Goal: Information Seeking & Learning: Check status

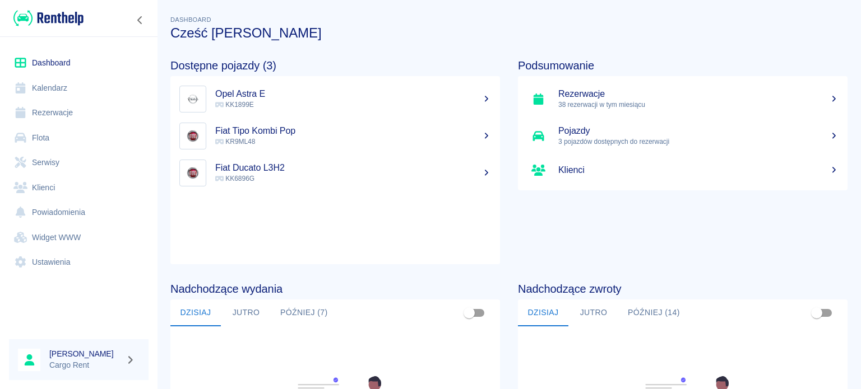
click at [49, 86] on link "Kalendarz" at bounding box center [79, 88] width 140 height 25
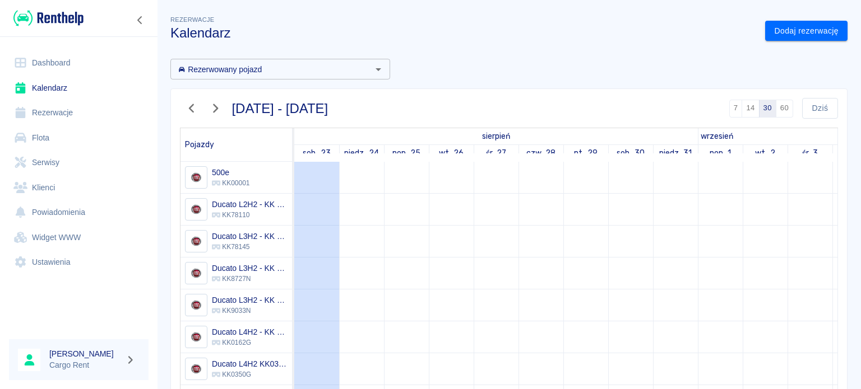
click at [57, 185] on link "Klienci" at bounding box center [79, 187] width 140 height 25
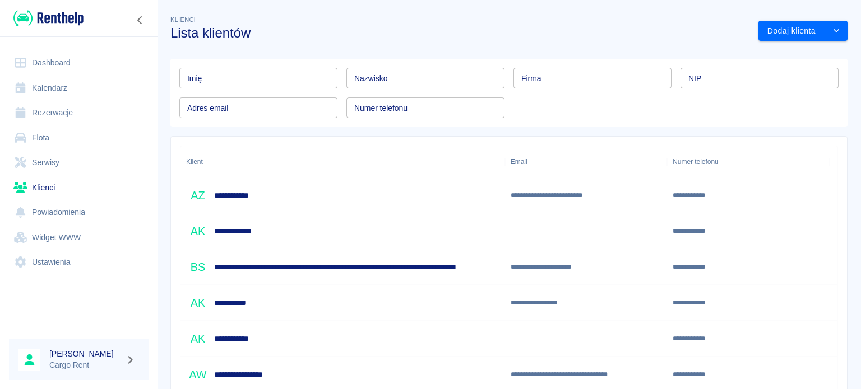
click at [426, 110] on input "Numer telefonu" at bounding box center [425, 107] width 158 height 21
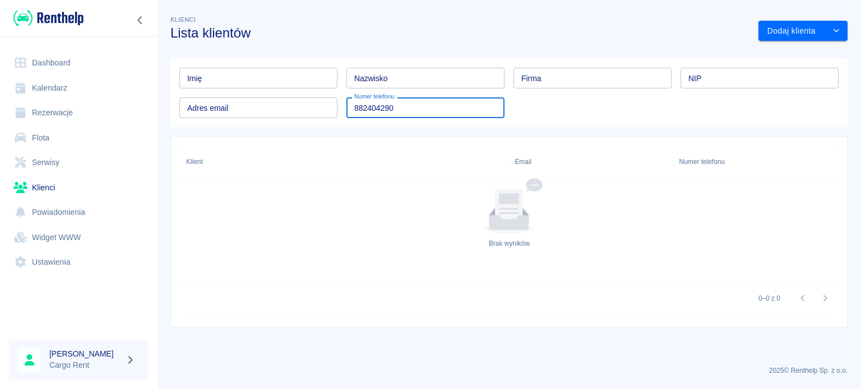
click at [349, 103] on input "882404290" at bounding box center [425, 107] width 158 height 21
type input "[PHONE_NUMBER]"
click at [45, 17] on img at bounding box center [48, 18] width 70 height 18
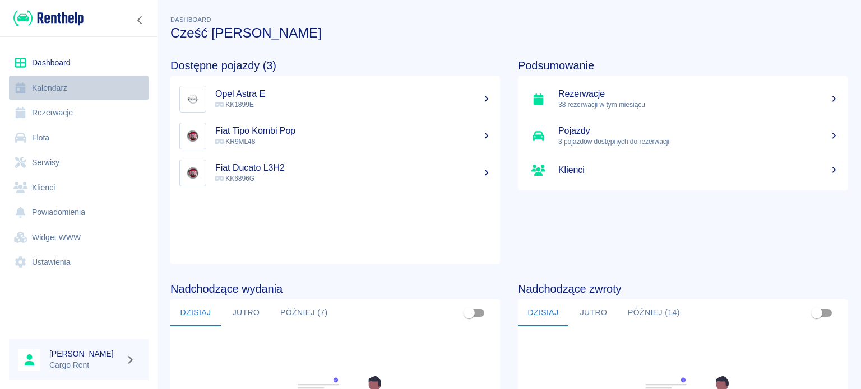
click at [35, 83] on link "Kalendarz" at bounding box center [79, 88] width 140 height 25
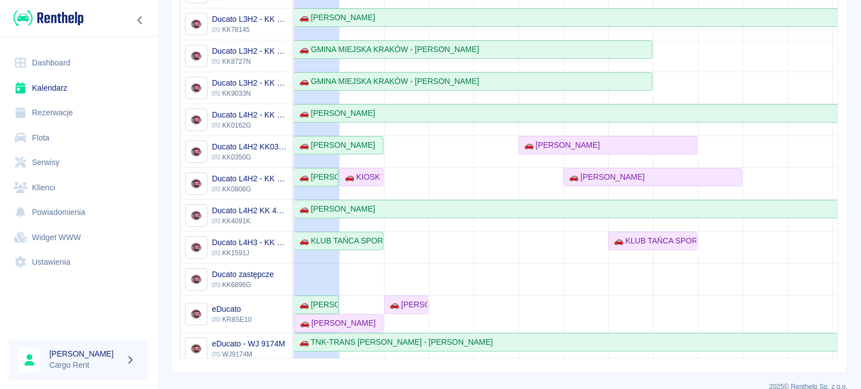
scroll to position [224, 0]
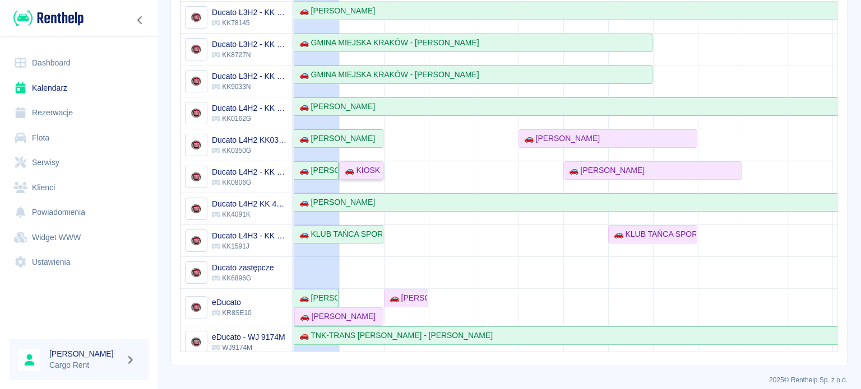
click at [372, 168] on div "🚗 KIOSK RUCHU - STUDIO PILATES [PERSON_NAME] - [PERSON_NAME]" at bounding box center [361, 171] width 42 height 12
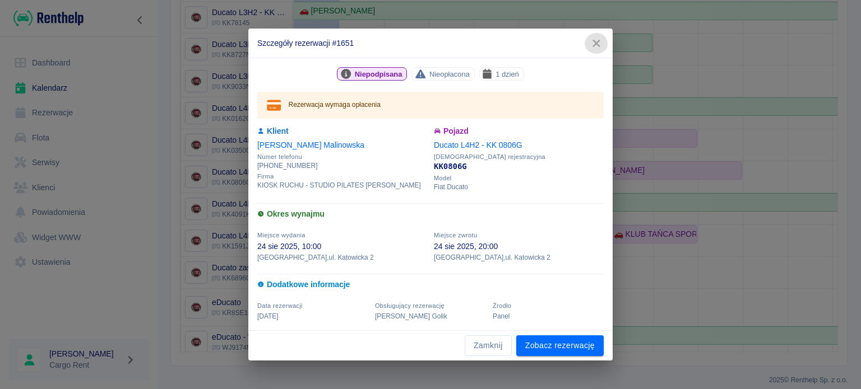
click at [599, 40] on icon "button" at bounding box center [595, 43] width 7 height 7
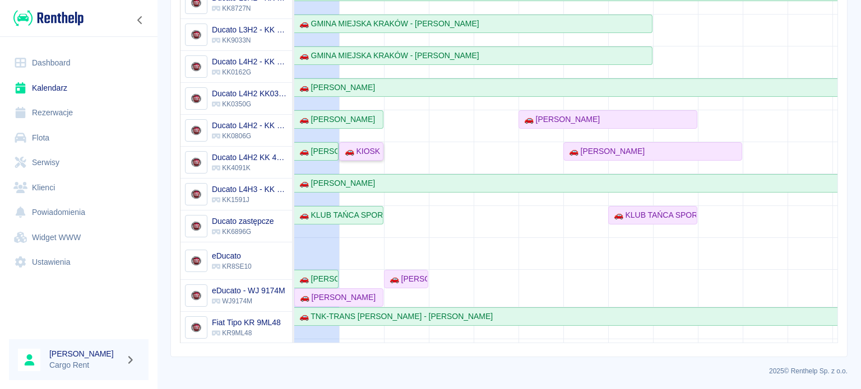
scroll to position [0, 0]
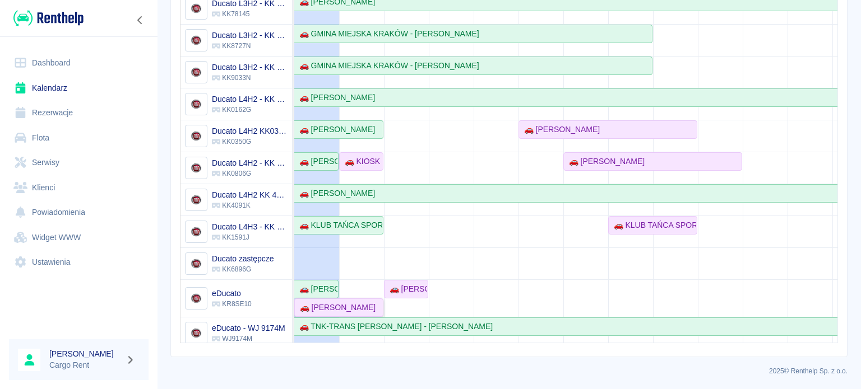
click at [329, 308] on div "🚗 [PERSON_NAME]" at bounding box center [335, 308] width 80 height 12
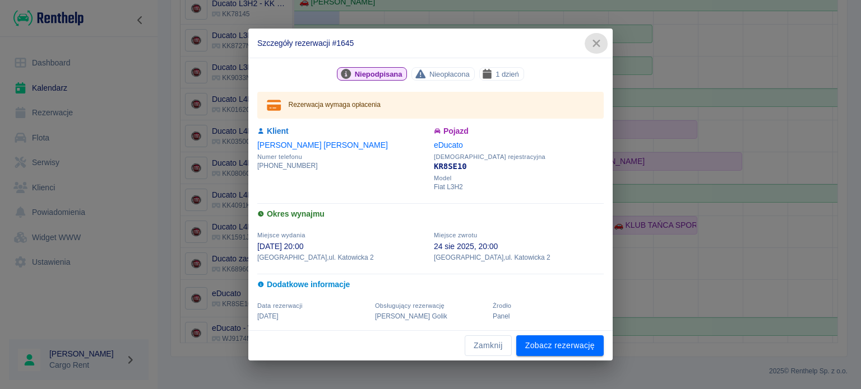
click at [599, 45] on icon "button" at bounding box center [596, 44] width 15 height 12
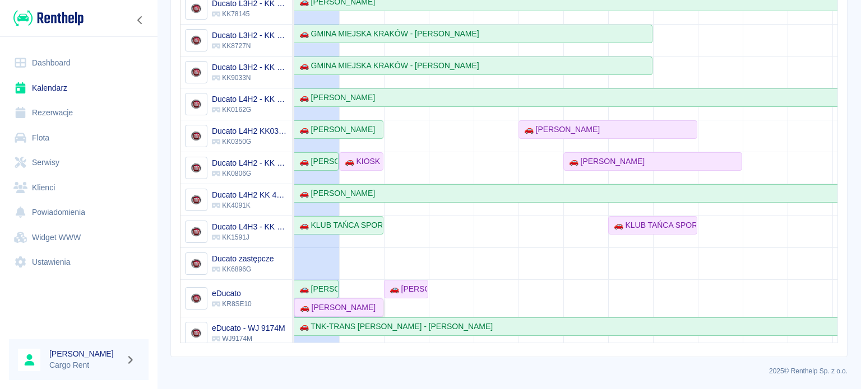
click at [359, 302] on div "🚗 [PERSON_NAME]" at bounding box center [335, 308] width 80 height 12
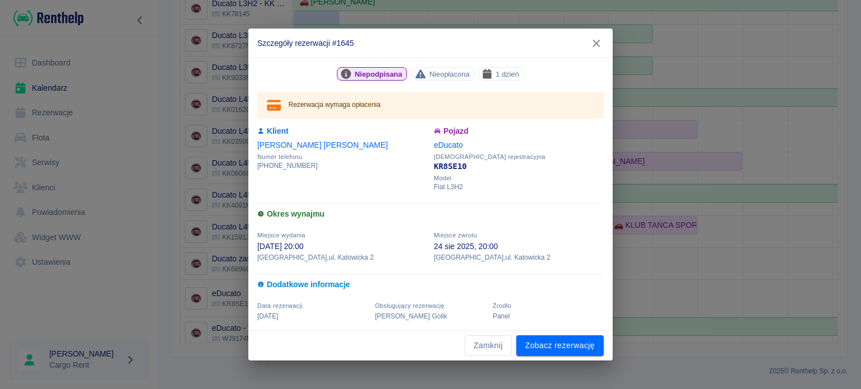
click at [558, 198] on div "Okres wynajmu" at bounding box center [426, 207] width 353 height 30
click at [600, 48] on icon "button" at bounding box center [596, 44] width 15 height 12
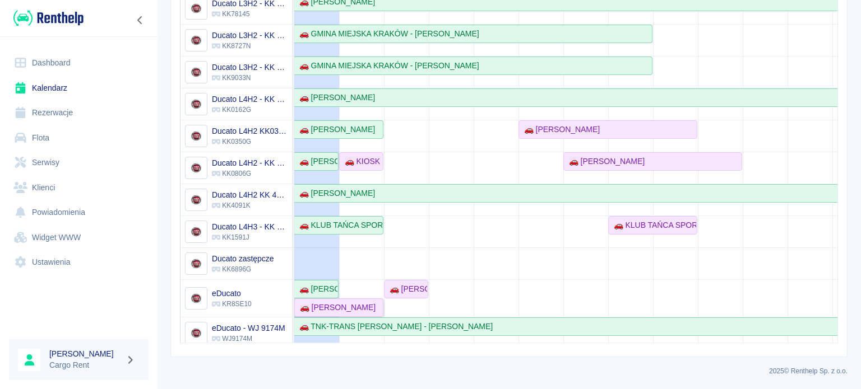
click at [356, 305] on div "🚗 [PERSON_NAME]" at bounding box center [335, 308] width 80 height 12
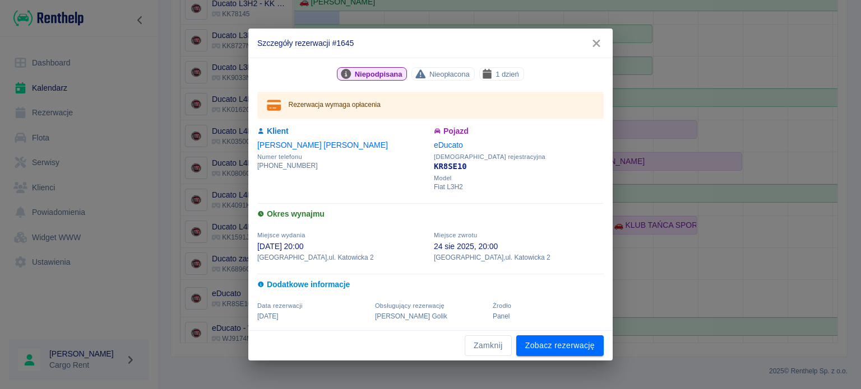
click at [592, 43] on icon "button" at bounding box center [596, 44] width 15 height 12
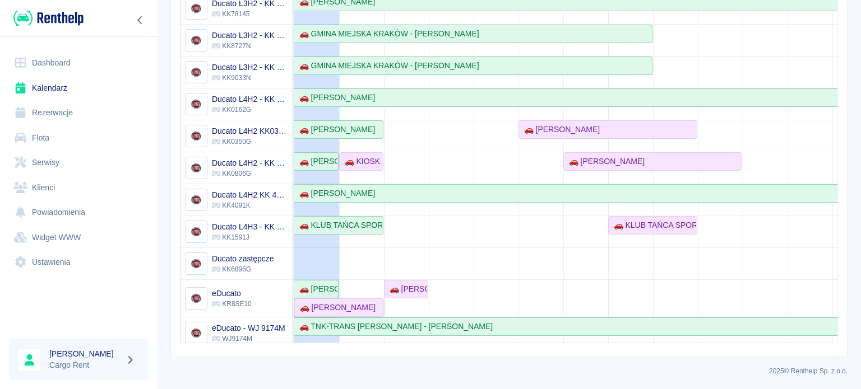
click at [351, 305] on div "🚗 [PERSON_NAME]" at bounding box center [335, 308] width 80 height 12
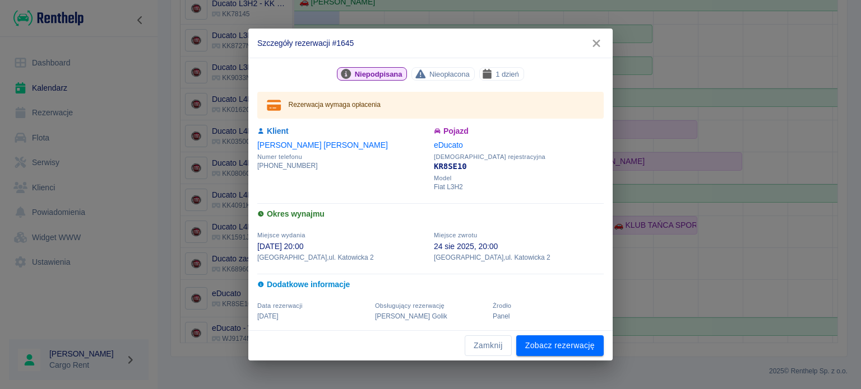
click at [393, 214] on h6 "Okres wynajmu" at bounding box center [430, 214] width 346 height 12
click at [589, 40] on icon "button" at bounding box center [596, 44] width 15 height 12
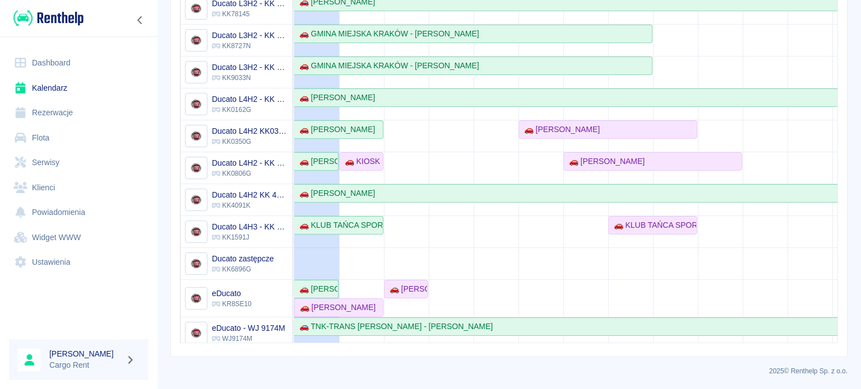
drag, startPoint x: 461, startPoint y: 243, endPoint x: 343, endPoint y: 284, distance: 124.6
click at [446, 253] on td at bounding box center [451, 203] width 45 height 548
click at [337, 311] on div "🚗 [PERSON_NAME]" at bounding box center [335, 308] width 80 height 12
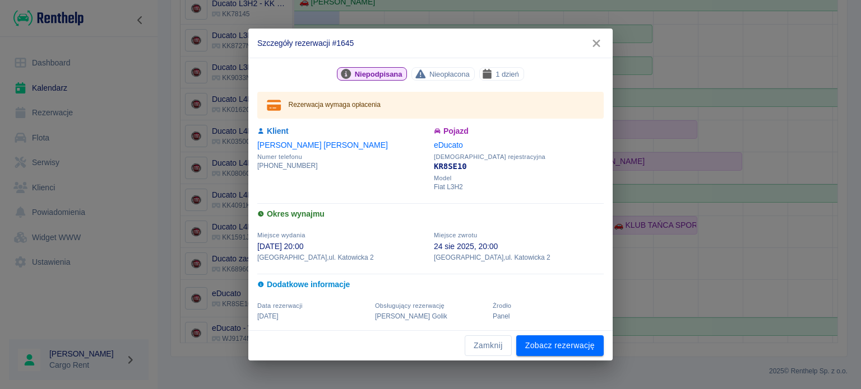
click at [433, 226] on div "Miejsce zwrotu [DATE] 20:00 [STREET_ADDRESS] Katowicka 2" at bounding box center [515, 242] width 176 height 40
click at [596, 44] on icon "button" at bounding box center [595, 43] width 7 height 7
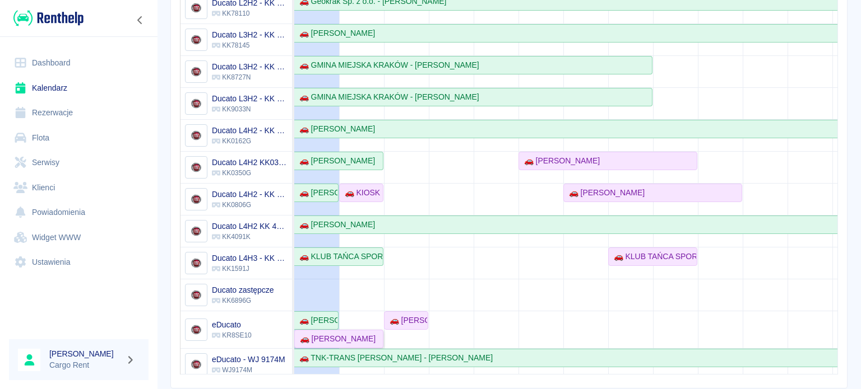
scroll to position [202, 0]
click at [309, 338] on div "🚗 [PERSON_NAME]" at bounding box center [335, 339] width 80 height 12
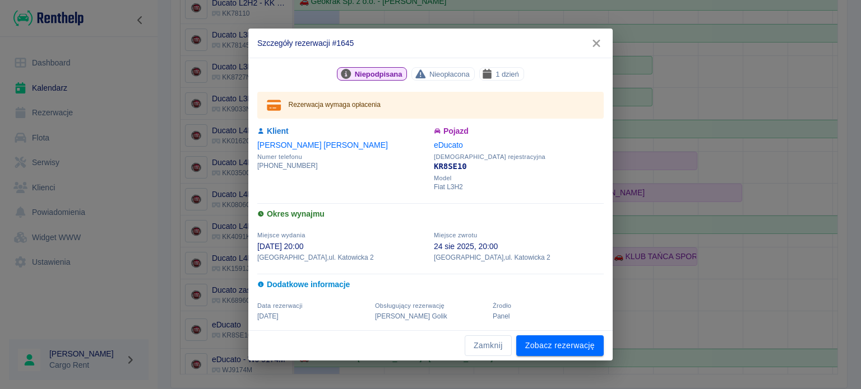
click at [596, 46] on icon "button" at bounding box center [596, 44] width 15 height 12
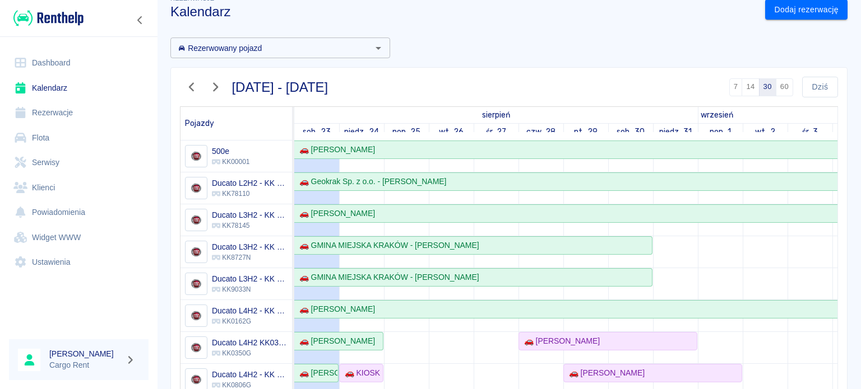
scroll to position [0, 0]
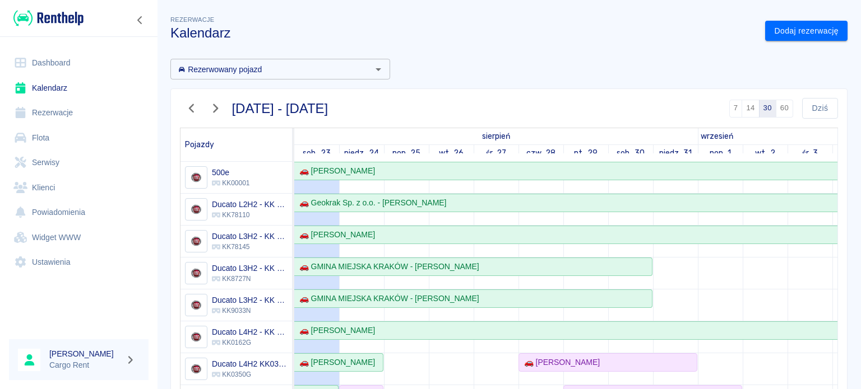
click at [83, 15] on div at bounding box center [78, 18] width 157 height 36
click at [75, 17] on img at bounding box center [48, 18] width 70 height 18
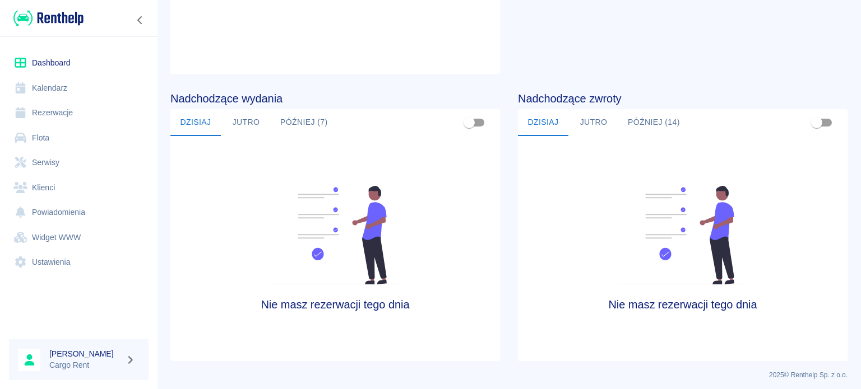
scroll to position [195, 0]
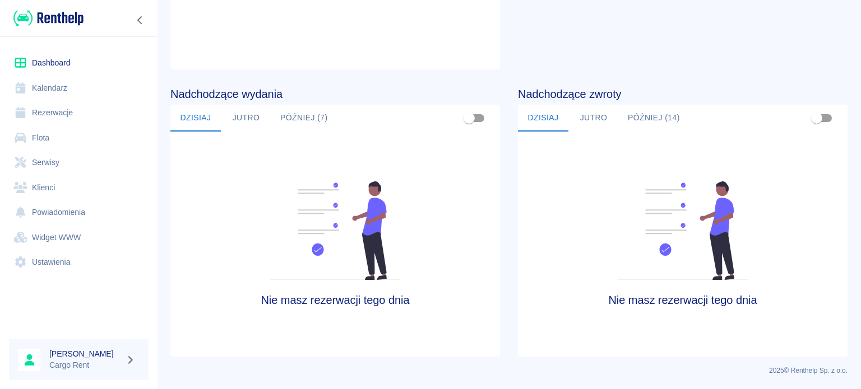
click at [78, 96] on link "Kalendarz" at bounding box center [79, 88] width 140 height 25
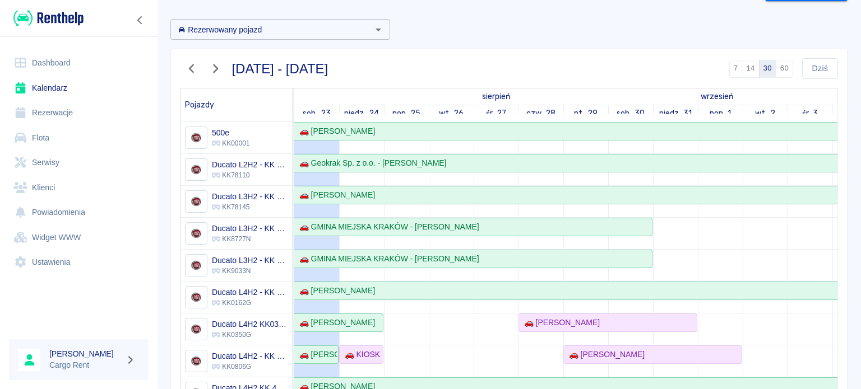
scroll to position [99, 0]
